Goal: Find specific page/section: Find specific page/section

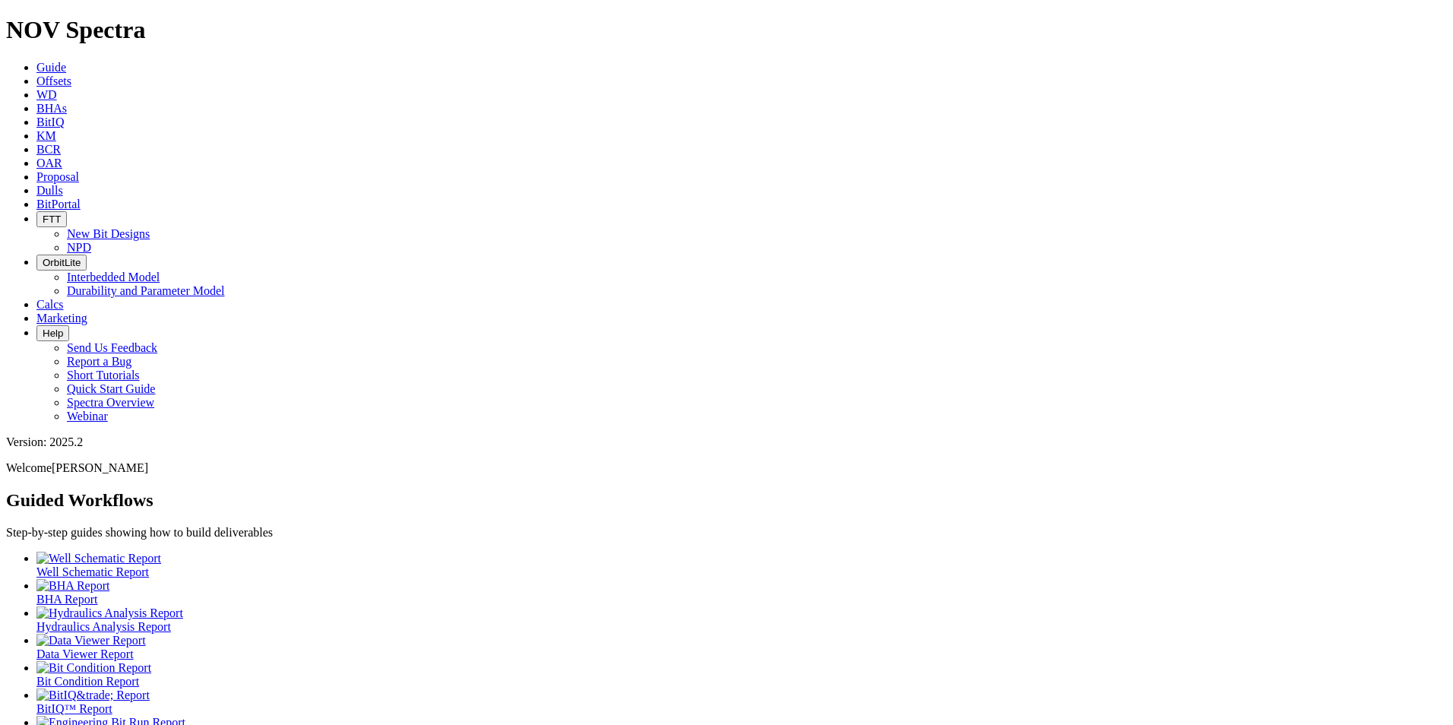
click at [63, 184] on span "Dulls" at bounding box center [49, 190] width 27 height 13
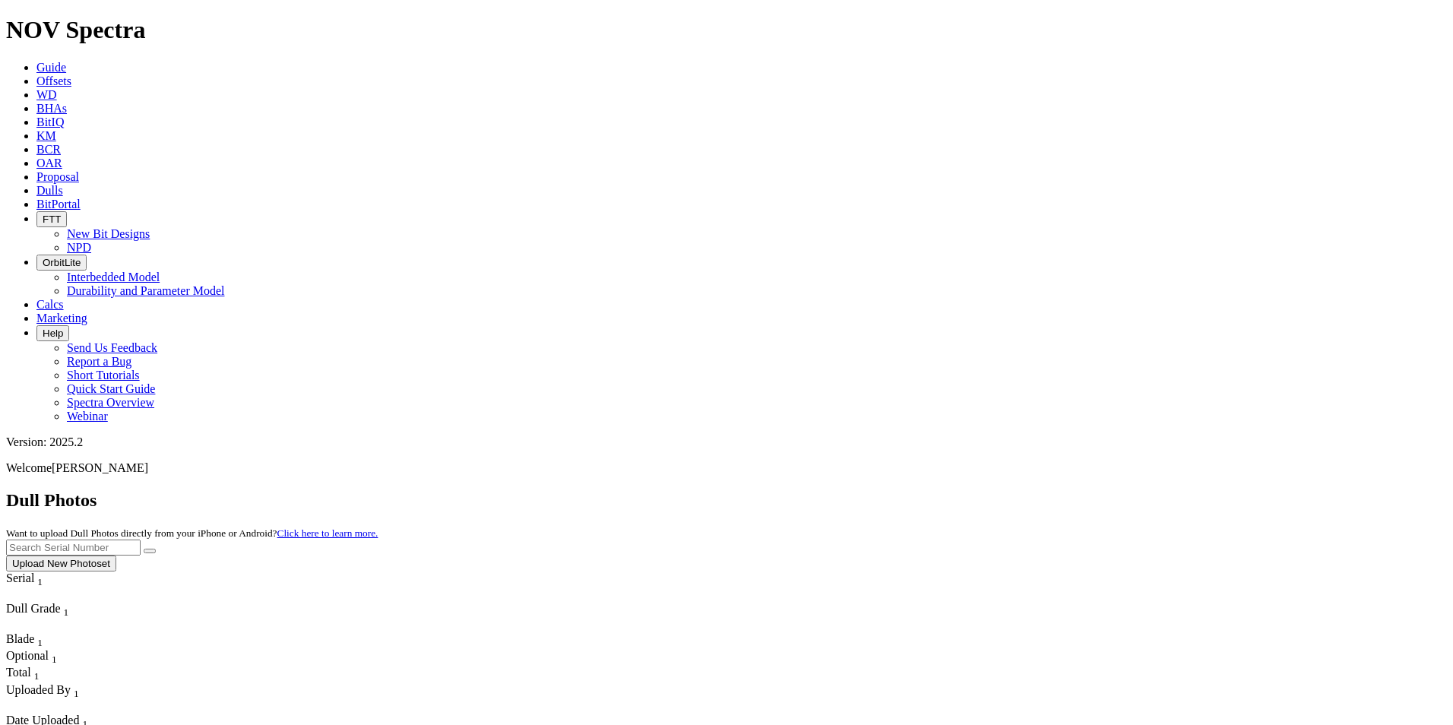
paste input "A319230"
type input "A319230"
click at [150, 551] on icon "submit" at bounding box center [150, 551] width 0 height 0
